Goal: Find specific page/section: Find specific page/section

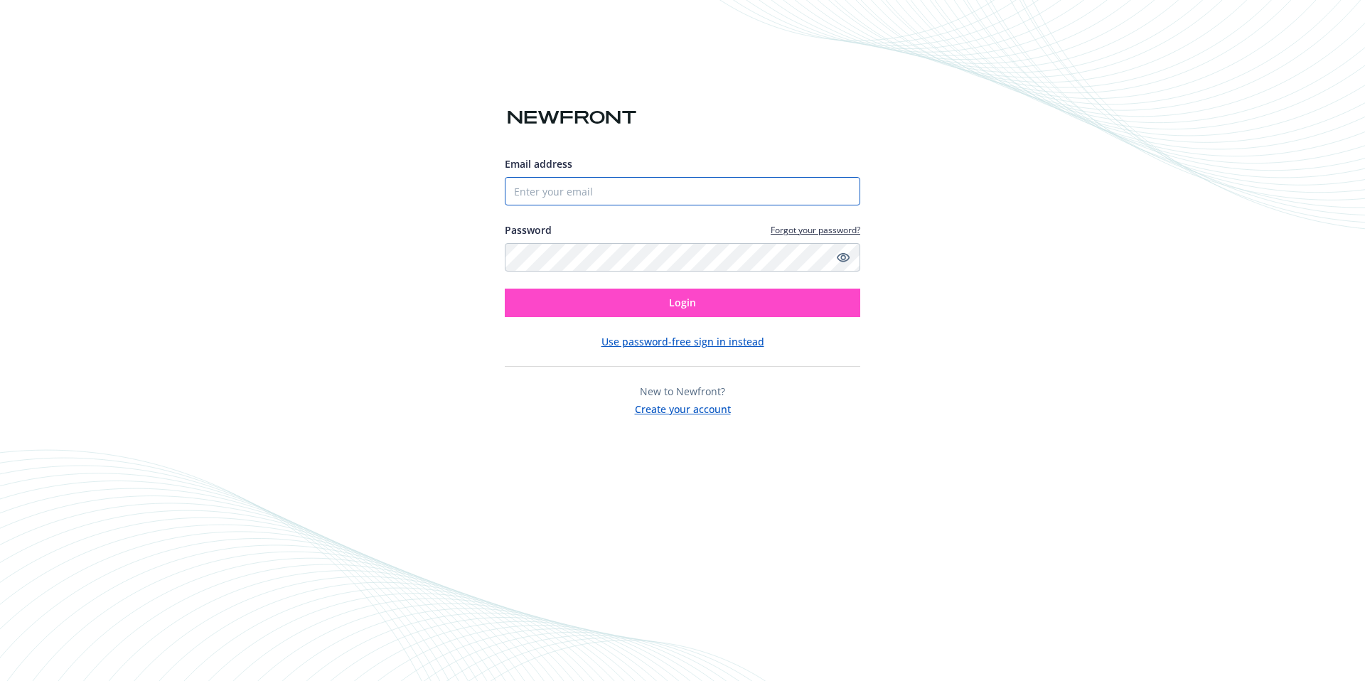
type input "[EMAIL_ADDRESS][DOMAIN_NAME]"
click at [667, 308] on button "Login" at bounding box center [682, 303] width 355 height 28
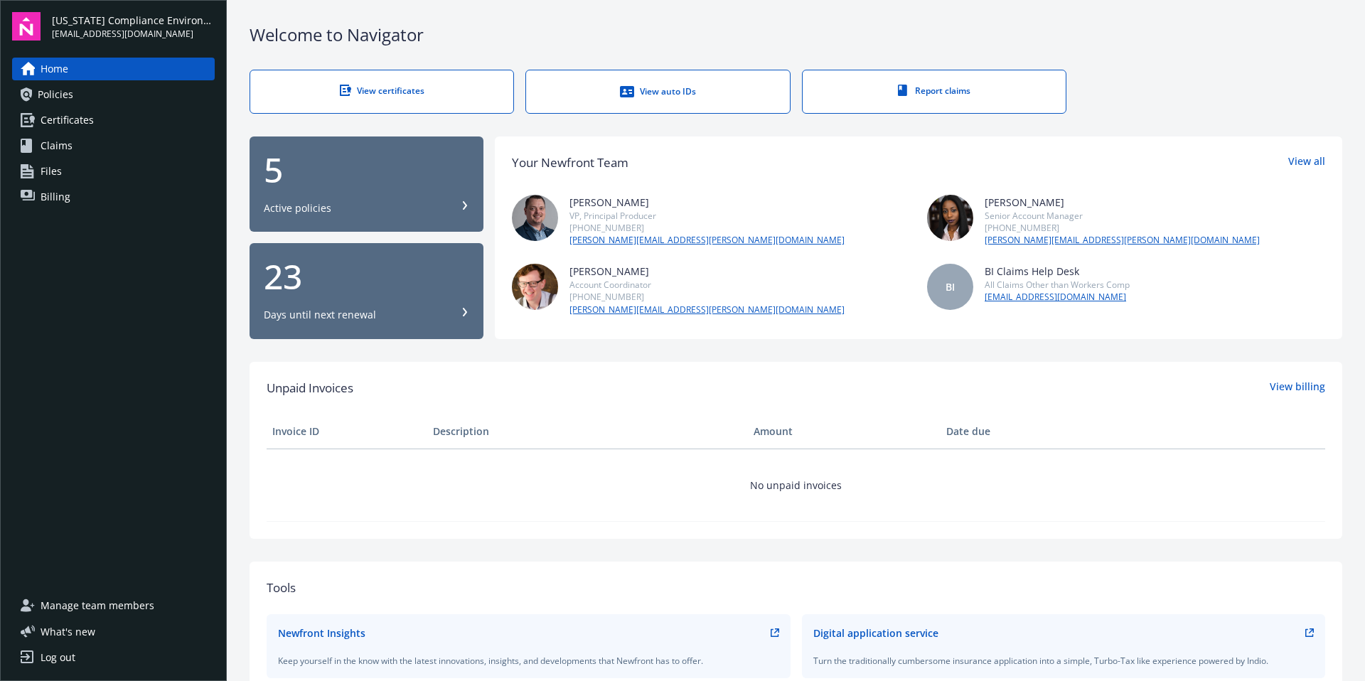
click at [53, 122] on span "Certificates" at bounding box center [67, 120] width 53 height 23
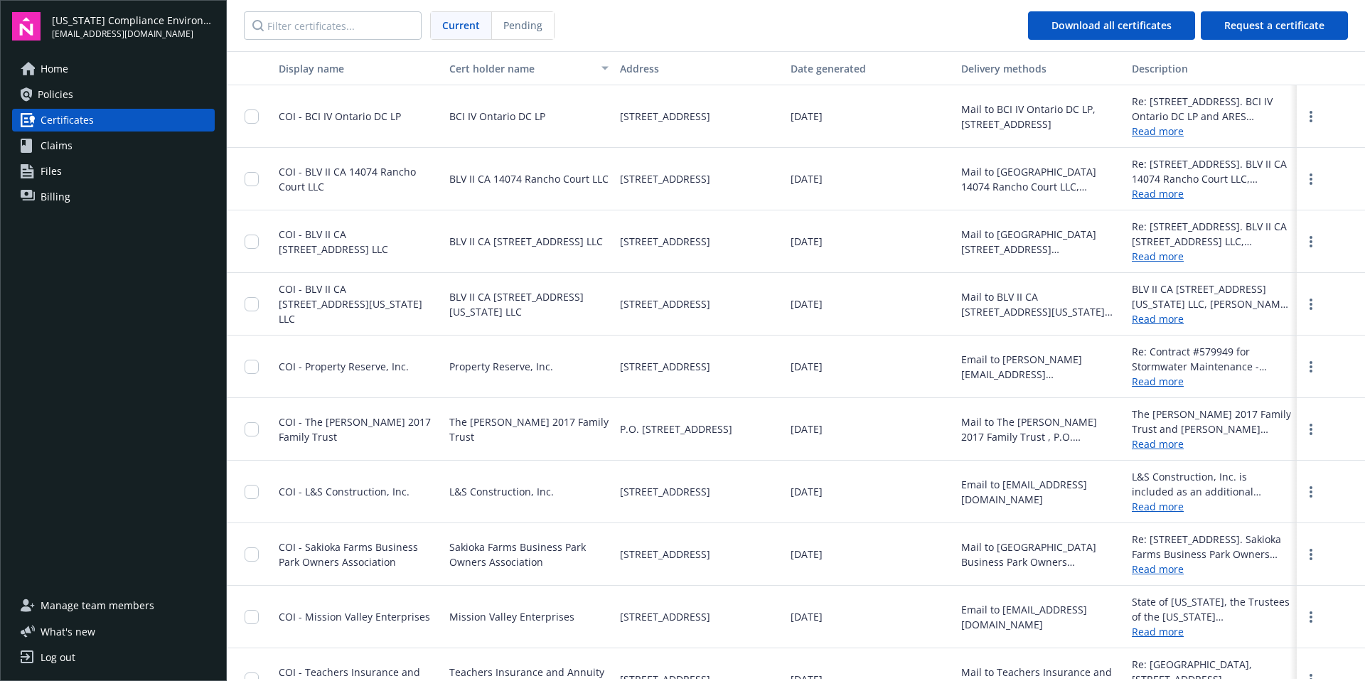
click at [55, 87] on span "Policies" at bounding box center [56, 94] width 36 height 23
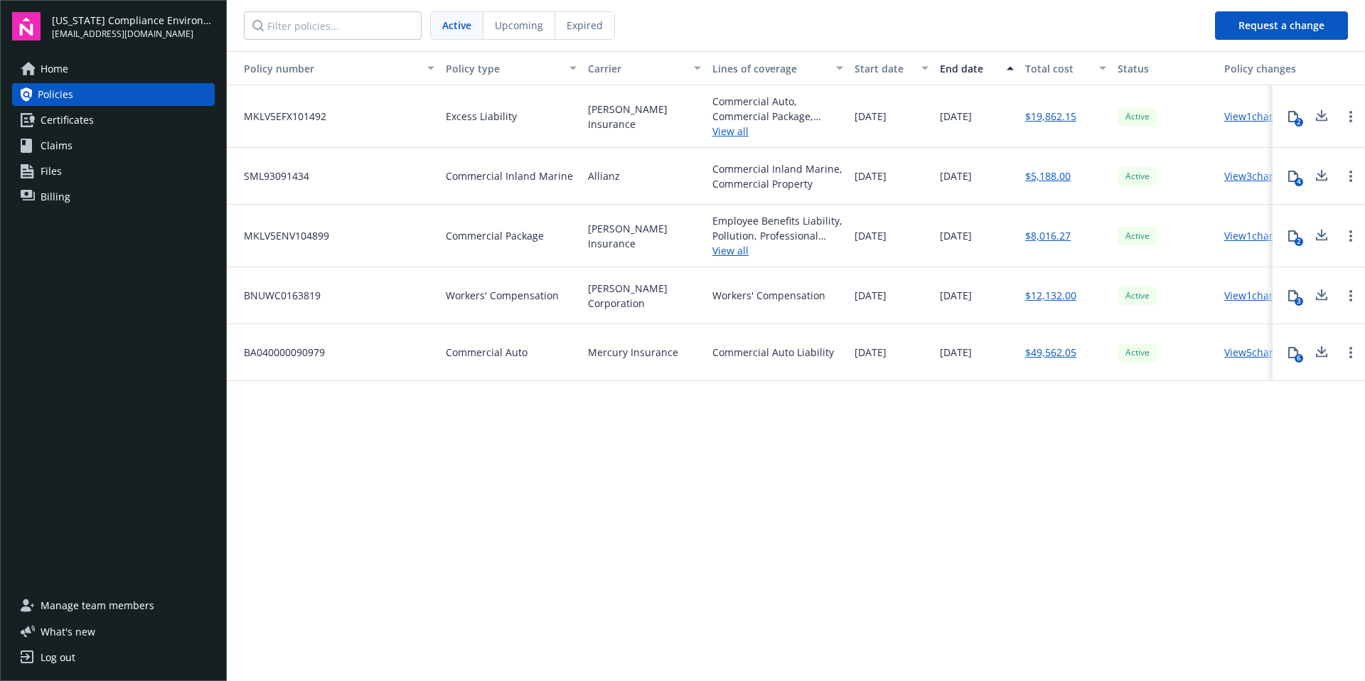
click at [515, 26] on span "Upcoming" at bounding box center [519, 25] width 48 height 15
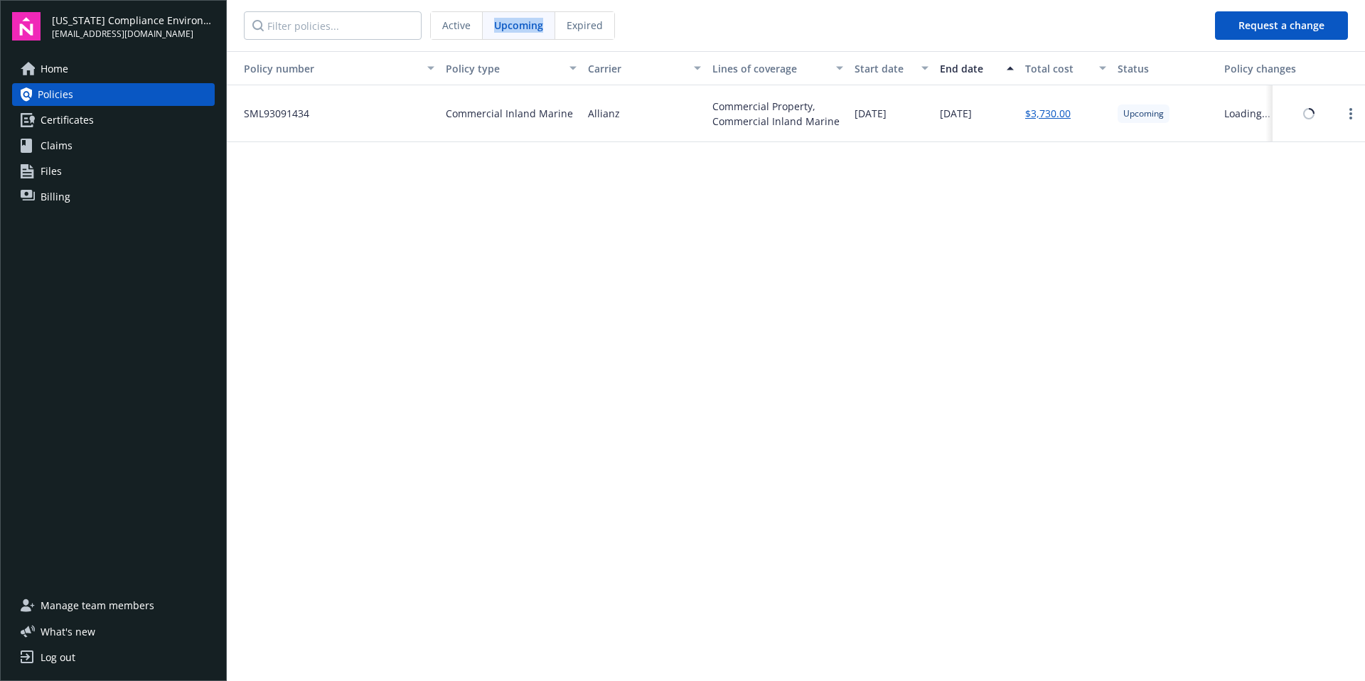
click at [515, 26] on span "Upcoming" at bounding box center [518, 25] width 49 height 15
click at [452, 26] on span "Active" at bounding box center [456, 25] width 28 height 15
